Goal: Task Accomplishment & Management: Complete application form

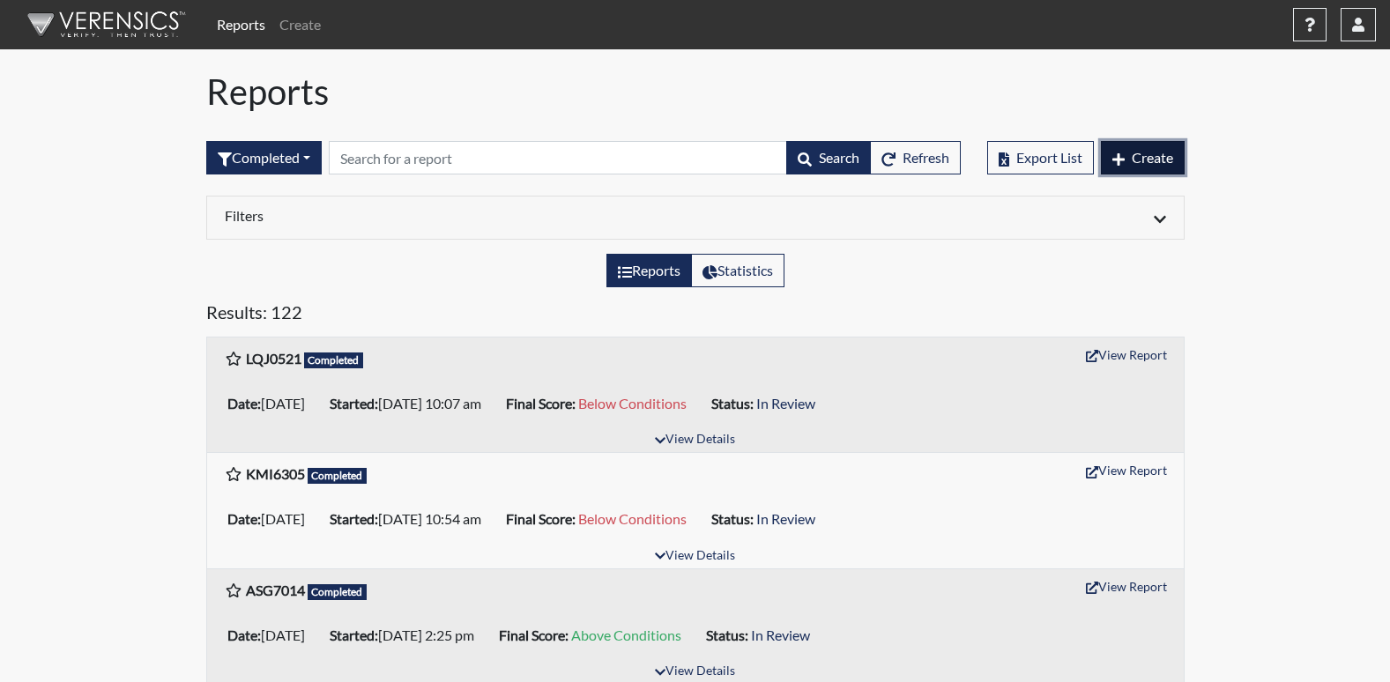
click at [1134, 157] on span "Create" at bounding box center [1152, 157] width 41 height 17
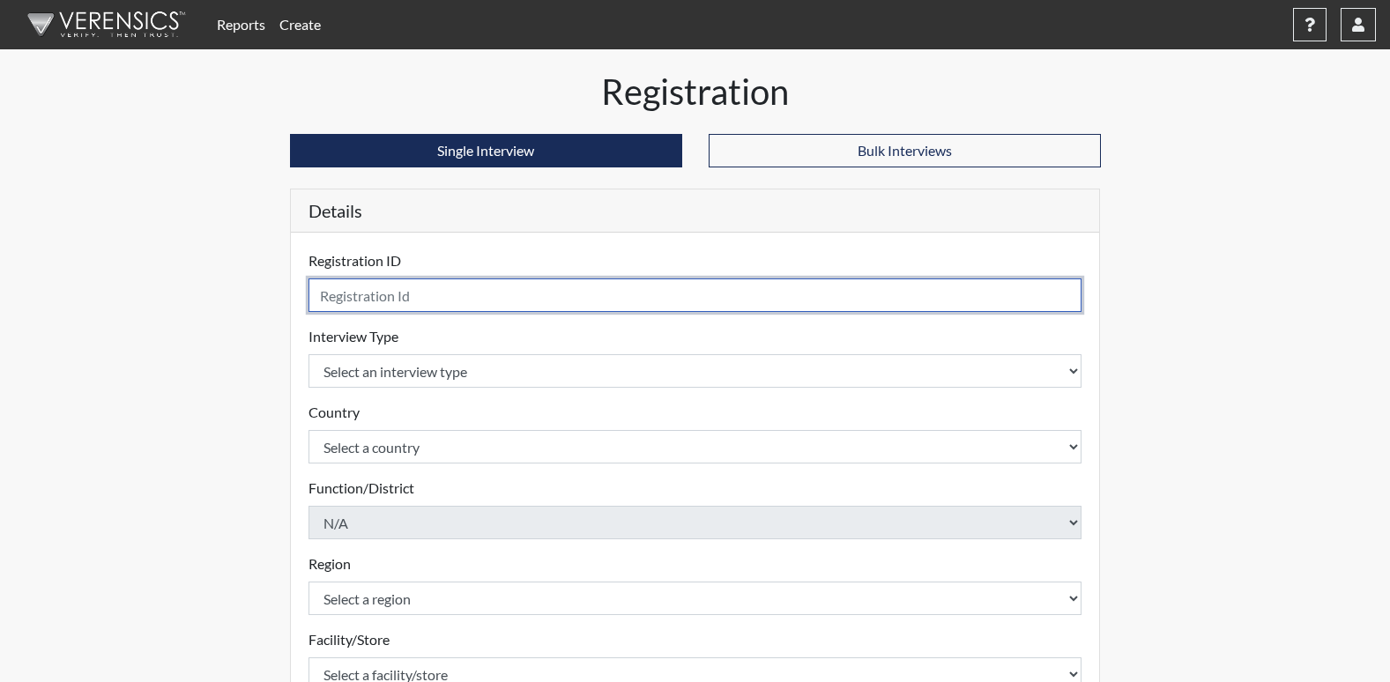
click at [400, 298] on input "text" at bounding box center [696, 295] width 774 height 33
type input "DDC4084"
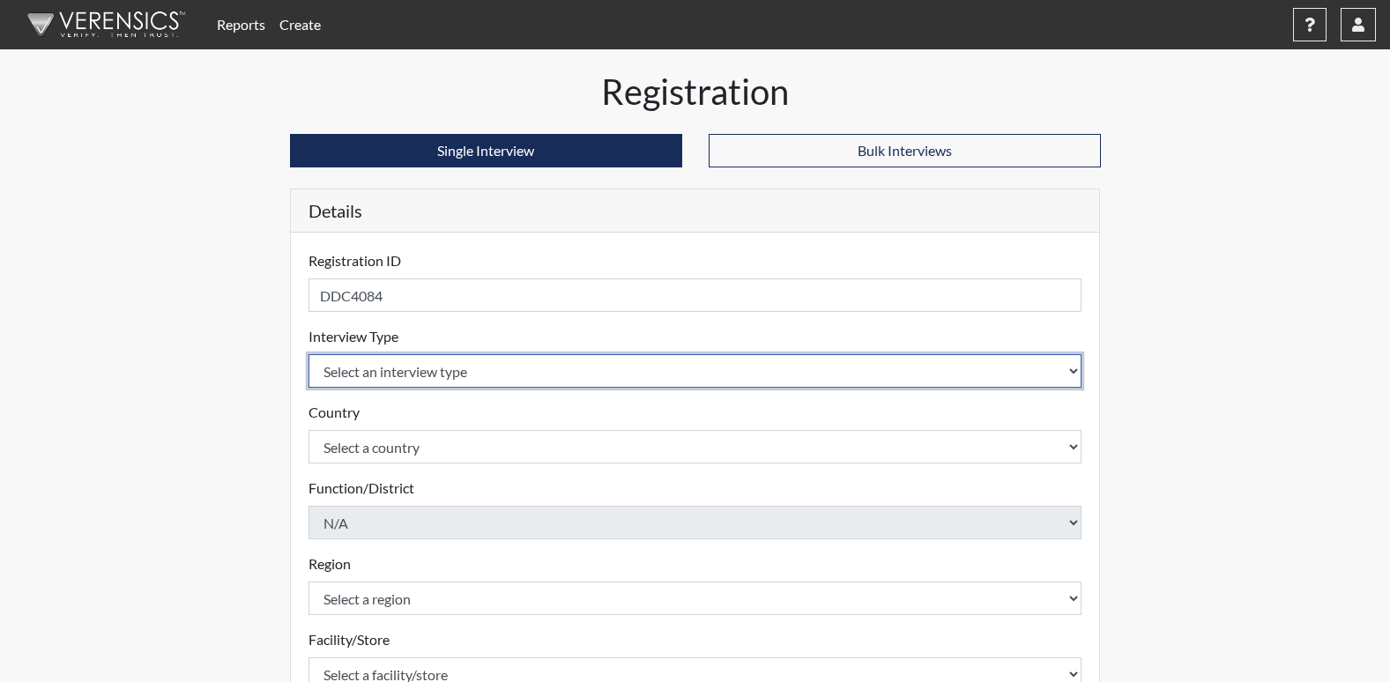
click at [391, 368] on select "Select an interview type Corrections Pre-Employment" at bounding box center [696, 370] width 774 height 33
select select "ff733e93-e1bf-11ea-9c9f-0eff0cf7eb8f"
click at [309, 354] on select "Select an interview type Corrections Pre-Employment" at bounding box center [696, 370] width 774 height 33
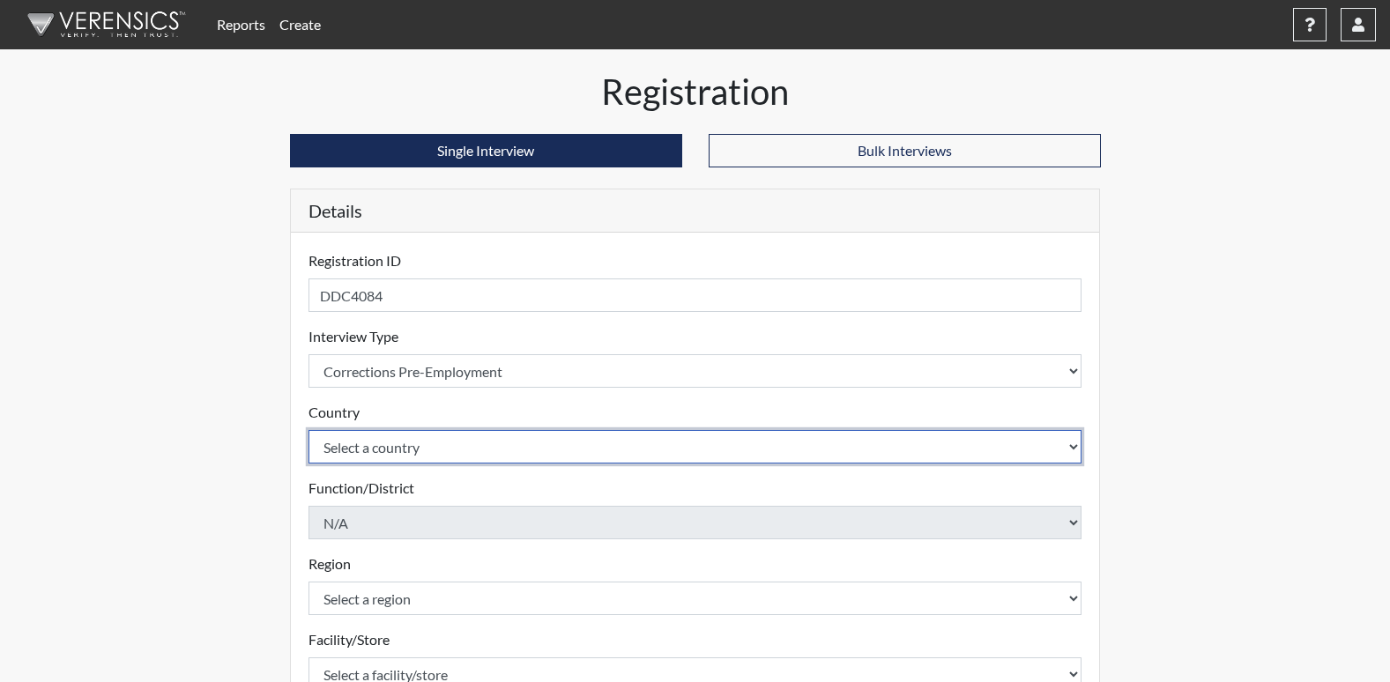
click at [383, 450] on select "Select a country [GEOGRAPHIC_DATA] [GEOGRAPHIC_DATA]" at bounding box center [696, 446] width 774 height 33
select select "united-states-of-[GEOGRAPHIC_DATA]"
click at [309, 430] on select "Select a country [GEOGRAPHIC_DATA] [GEOGRAPHIC_DATA]" at bounding box center [696, 446] width 774 height 33
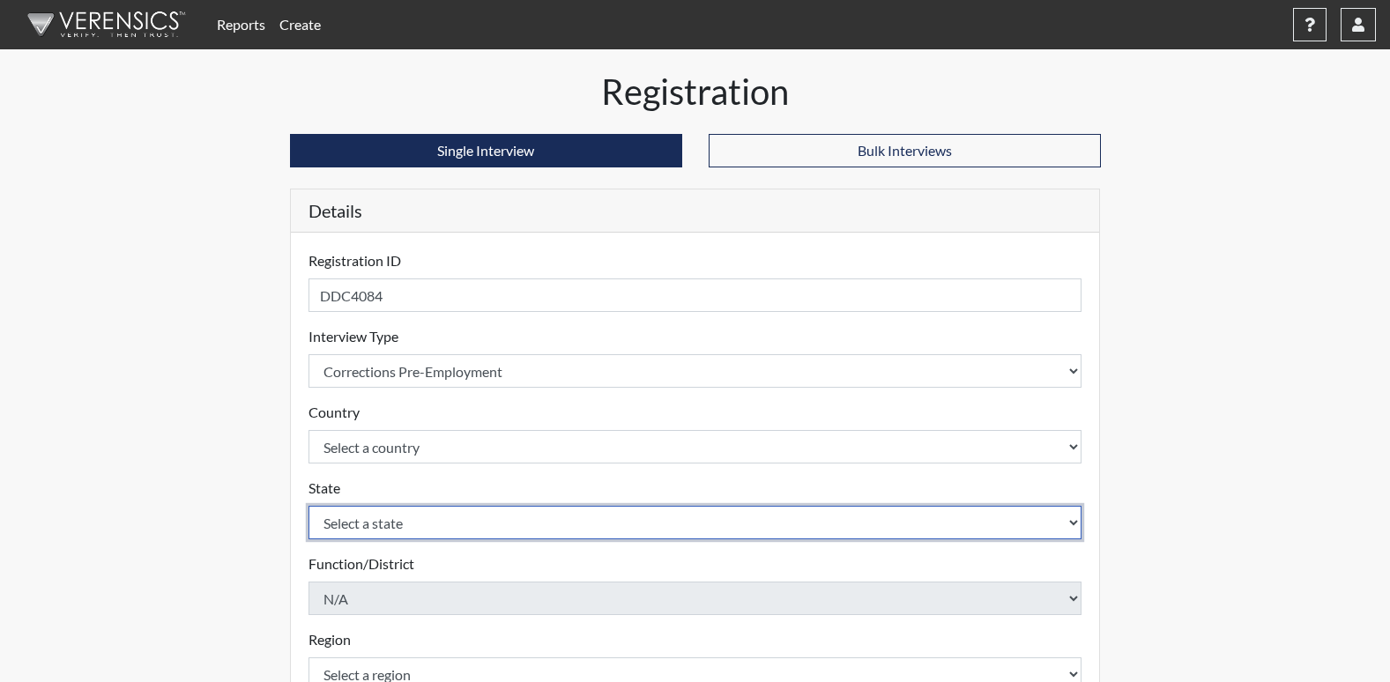
click at [373, 524] on select "Select a state [US_STATE] [US_STATE] [US_STATE] [US_STATE] [US_STATE] [US_STATE…" at bounding box center [696, 522] width 774 height 33
select select "GA"
click at [309, 506] on select "Select a state [US_STATE] [US_STATE] [US_STATE] [US_STATE] [US_STATE] [US_STATE…" at bounding box center [696, 522] width 774 height 33
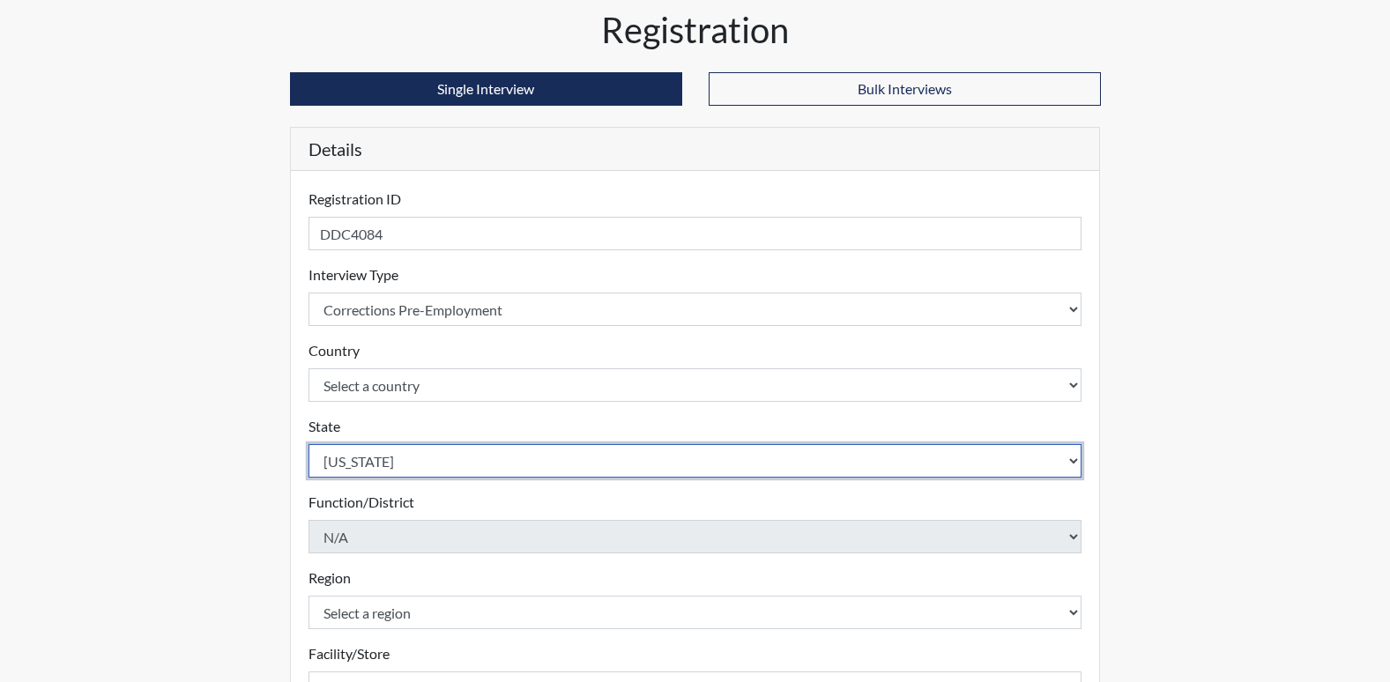
scroll to position [88, 0]
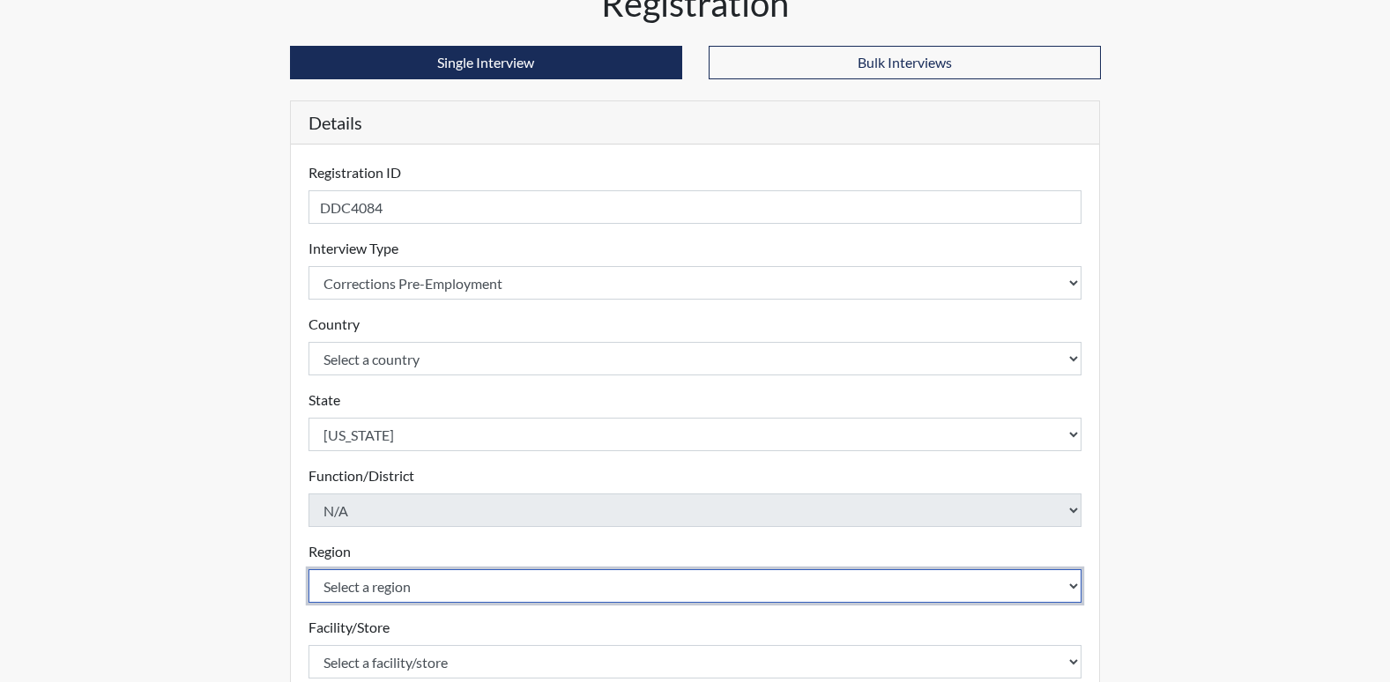
click at [364, 588] on select "Select a region [GEOGRAPHIC_DATA]" at bounding box center [696, 585] width 774 height 33
select select "8bdab1f8-09d2-48bf-ae6d-f2dae3084107"
click at [309, 569] on select "Select a region [GEOGRAPHIC_DATA]" at bounding box center [696, 585] width 774 height 33
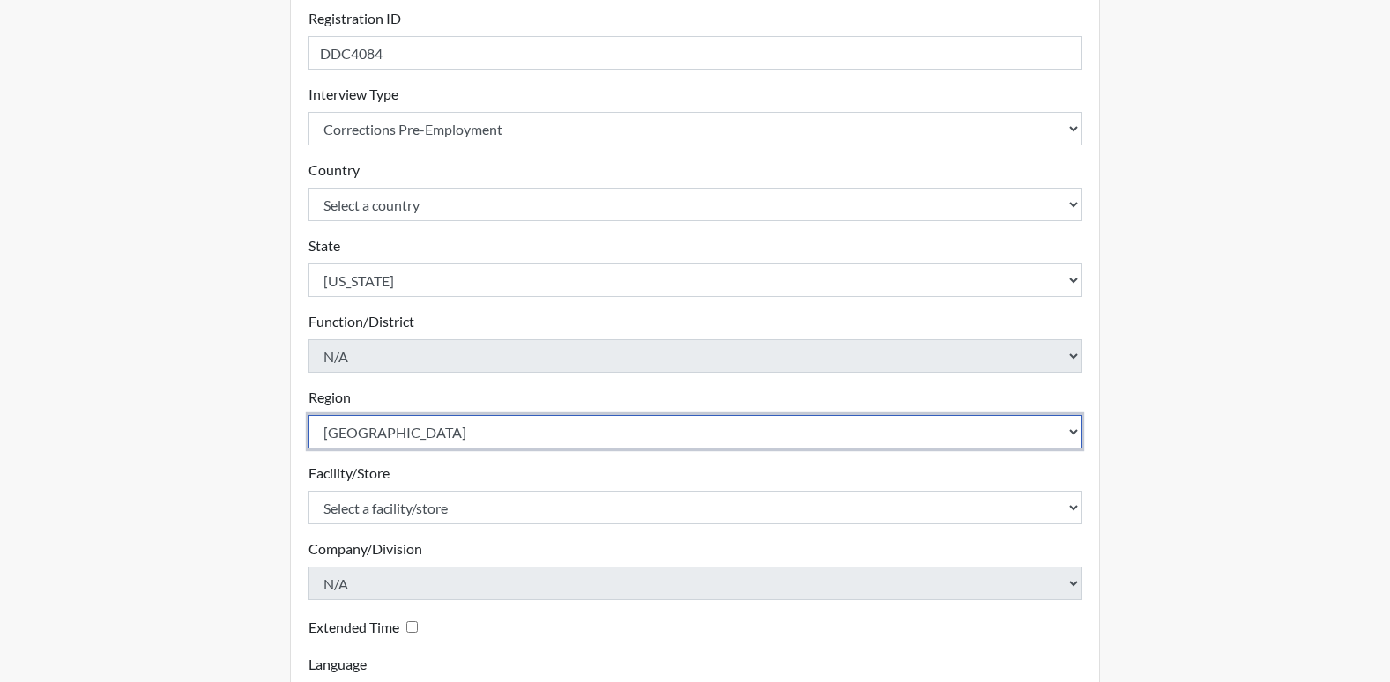
scroll to position [264, 0]
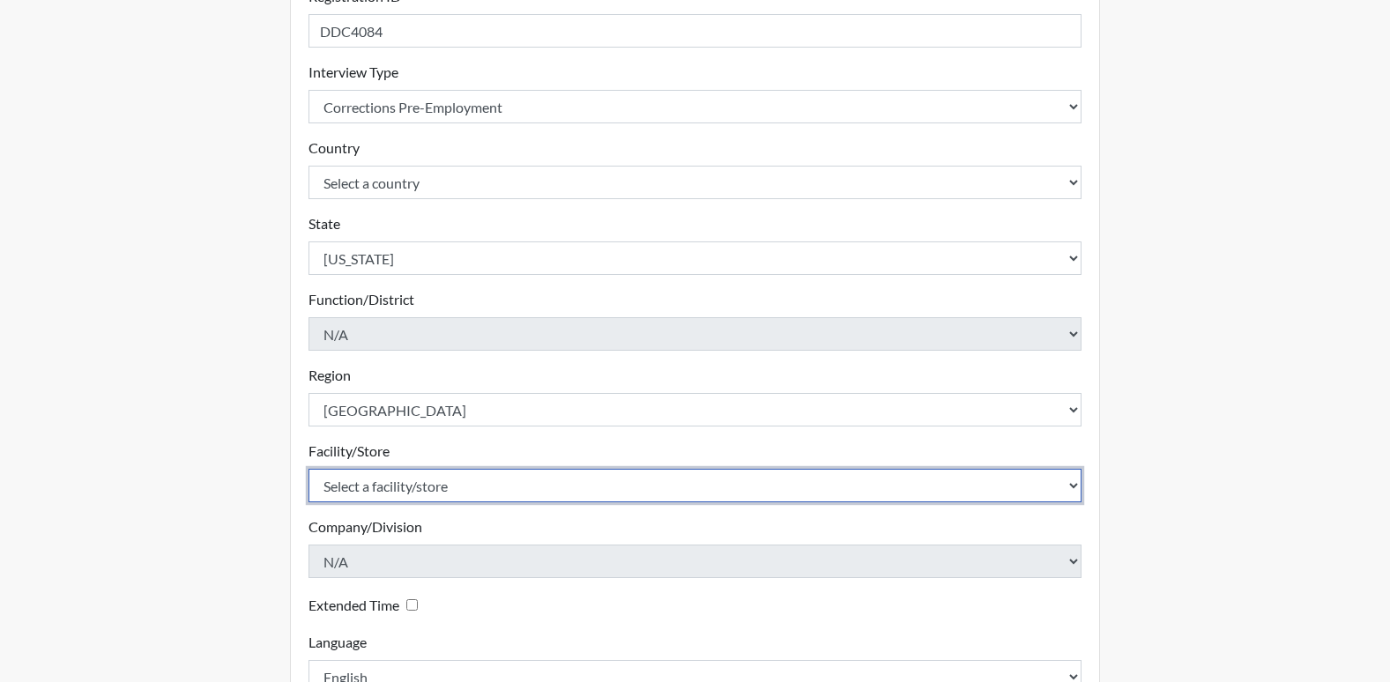
click at [371, 491] on select "Select a facility/store [US_STATE][GEOGRAPHIC_DATA]" at bounding box center [696, 485] width 774 height 33
select select "fe407943-bc9d-4ba8-82b2-0fc87c71e18f"
click at [309, 469] on select "Select a facility/store [US_STATE][GEOGRAPHIC_DATA]" at bounding box center [696, 485] width 774 height 33
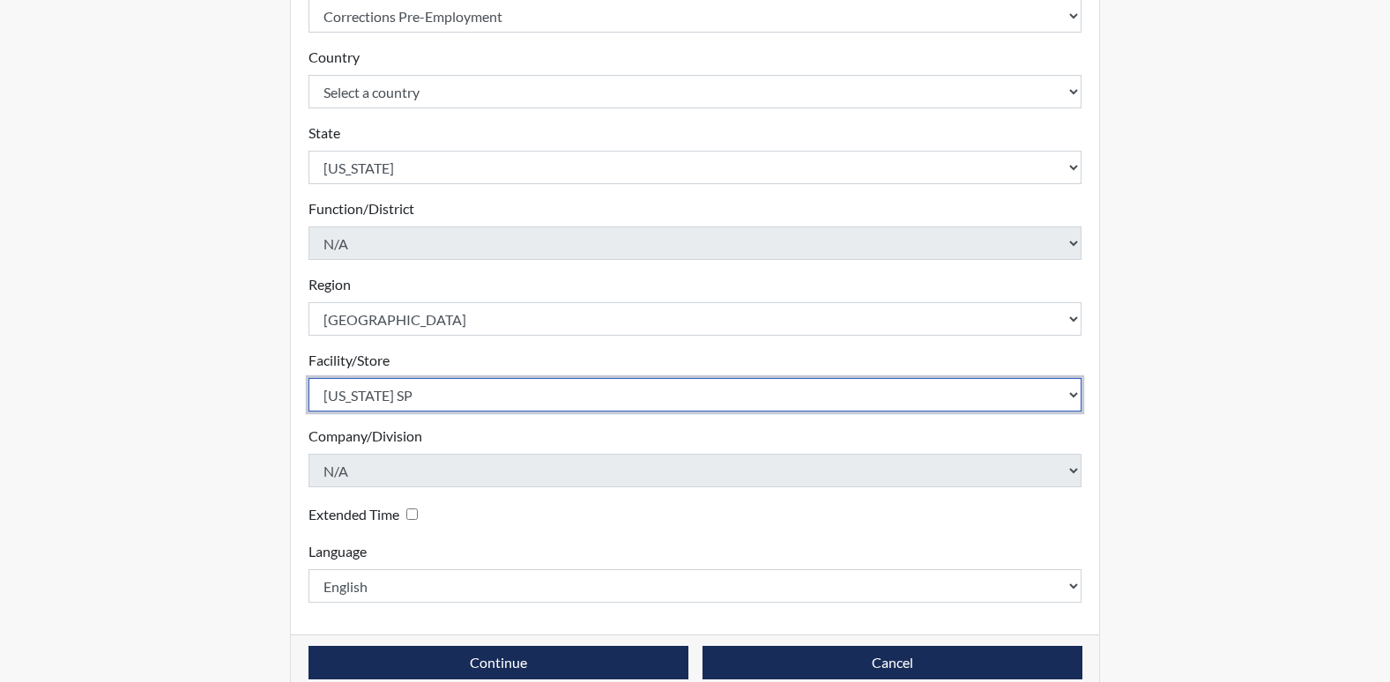
scroll to position [385, 0]
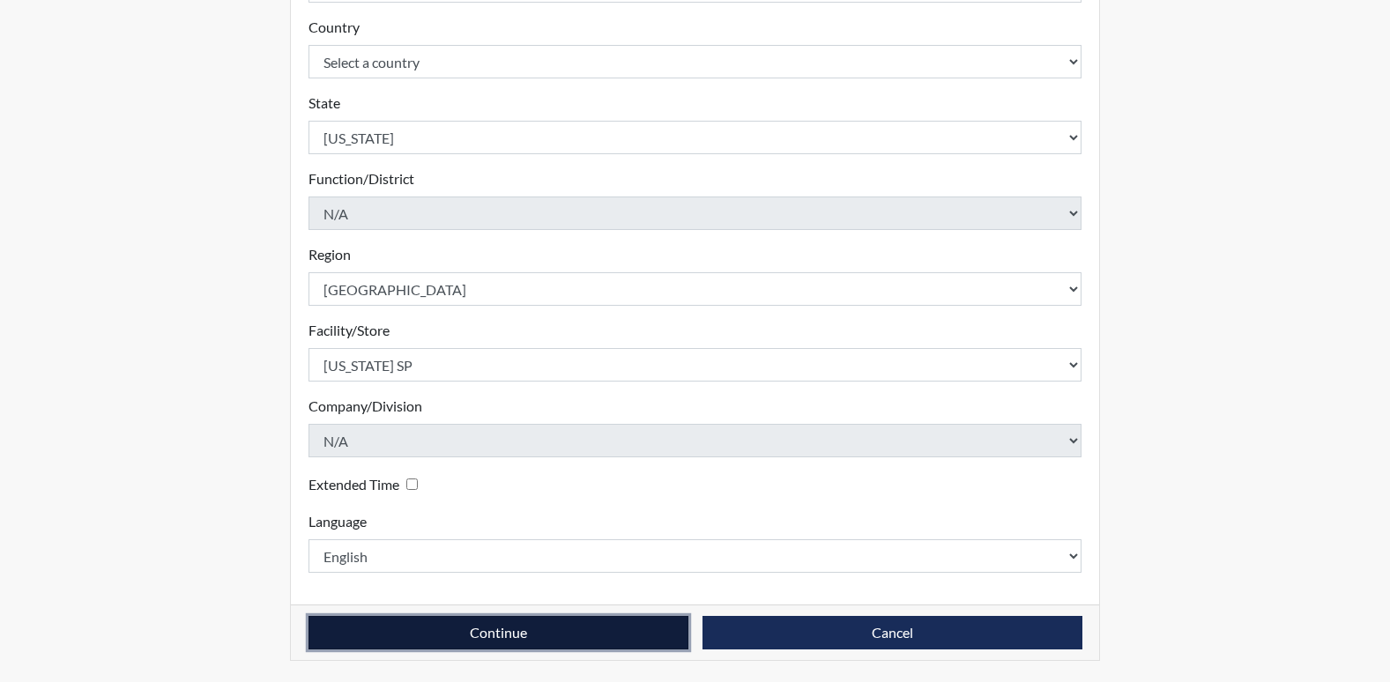
click at [488, 632] on button "Continue" at bounding box center [499, 632] width 380 height 33
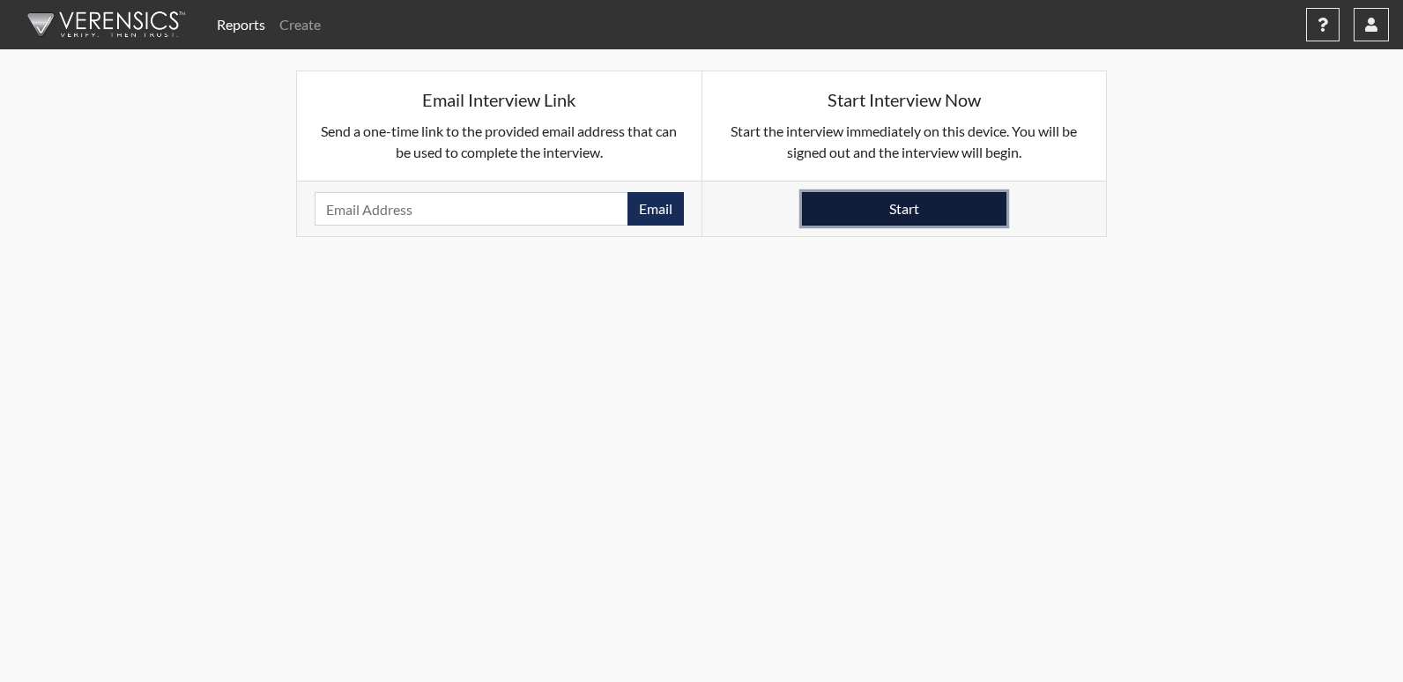
click at [869, 213] on button "Start" at bounding box center [904, 208] width 205 height 33
